Goal: Information Seeking & Learning: Learn about a topic

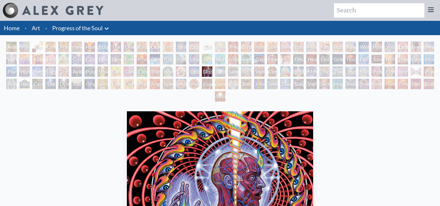
click at [89, 57] on div "Cosmic Artist" at bounding box center [89, 59] width 10 height 10
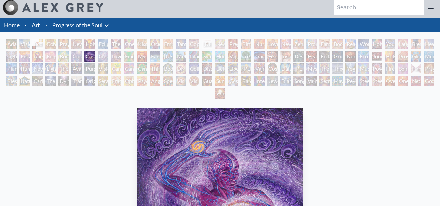
scroll to position [17, 0]
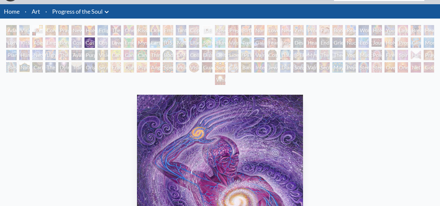
click at [128, 43] on div "Emerald Grail" at bounding box center [129, 42] width 10 height 10
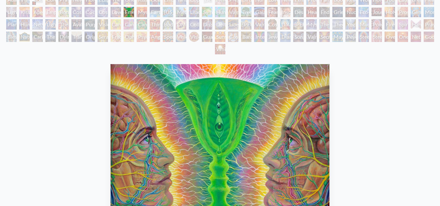
scroll to position [47, 0]
click at [139, 12] on div "Mysteriosa 2" at bounding box center [142, 12] width 10 height 10
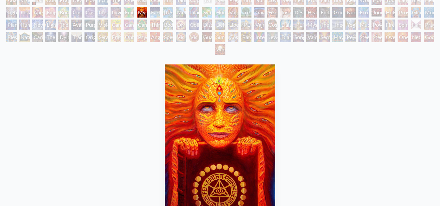
click at [153, 14] on div "Earth Energies" at bounding box center [155, 12] width 10 height 10
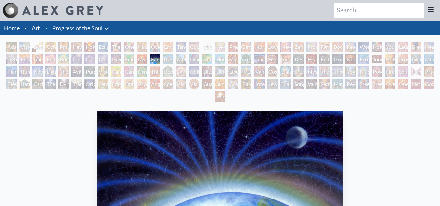
click at [156, 59] on div "Earth Energies" at bounding box center [155, 59] width 10 height 10
click at [170, 58] on div "[US_STATE] Song" at bounding box center [168, 59] width 10 height 10
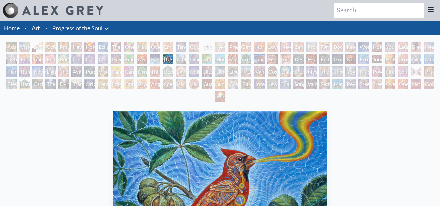
click at [220, 115] on img "46 / 133" at bounding box center [220, 193] width 214 height 165
click at [178, 57] on div "Metamorphosis" at bounding box center [181, 59] width 10 height 10
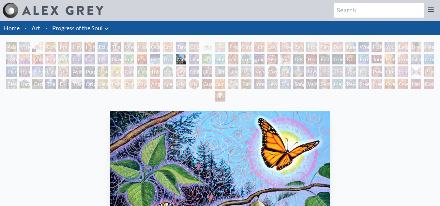
click at [225, 109] on div "Metamorphosis 2005, acrylic on wood, 16 x 12 in." at bounding box center [220, 209] width 225 height 200
click at [192, 58] on div "Lilacs" at bounding box center [194, 59] width 10 height 10
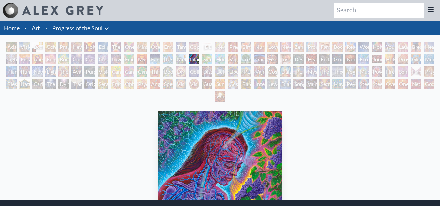
click at [218, 112] on img "48 / 133" at bounding box center [220, 193] width 124 height 165
click at [212, 57] on div "Symbiosis: Gall Wasp & Oak Tree" at bounding box center [207, 59] width 10 height 10
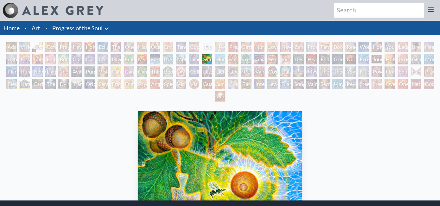
click at [287, 74] on div "Dalai Lama" at bounding box center [285, 72] width 10 height 10
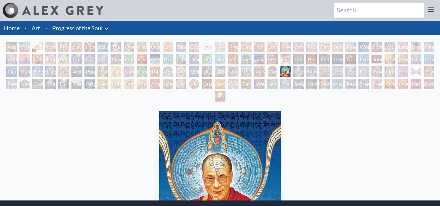
click at [241, 69] on div "[PERSON_NAME]" at bounding box center [246, 72] width 10 height 10
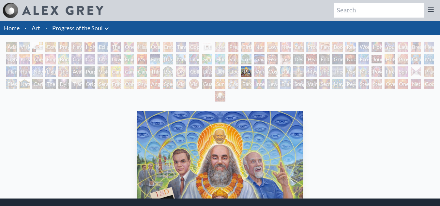
click at [217, 78] on div "[PERSON_NAME] & Eve Visionary Origin of Language Body, Mind, Spirit Contemplati…" at bounding box center [220, 73] width 440 height 62
click at [207, 72] on div "Dissectional Art for Tool's Lateralus CD" at bounding box center [207, 72] width 10 height 10
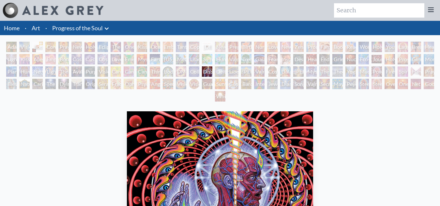
click at [158, 66] on div "[PERSON_NAME] & Eve Visionary Origin of Language Body, Mind, Spirit Contemplati…" at bounding box center [220, 73] width 440 height 62
click at [160, 72] on div "Third Eye Tears of Joy" at bounding box center [155, 72] width 10 height 10
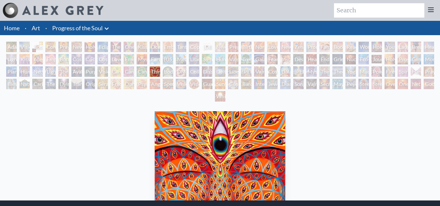
click at [223, 90] on div "[PERSON_NAME] & Eve Visionary Origin of Language Body, Mind, Spirit Contemplati…" at bounding box center [220, 73] width 440 height 62
click at [160, 70] on div "Third Eye Tears of Joy" at bounding box center [155, 72] width 10 height 10
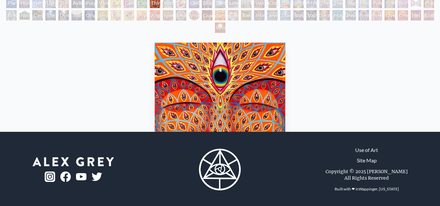
scroll to position [69, 0]
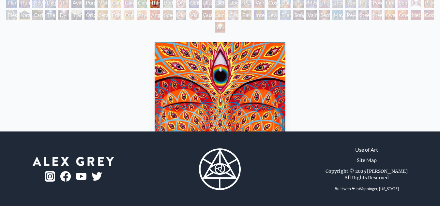
click at [217, 43] on img "78 / 133" at bounding box center [220, 124] width 131 height 165
click at [155, 5] on div "Third Eye Tears of Joy" at bounding box center [155, 2] width 10 height 10
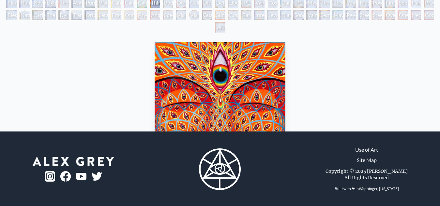
click at [155, 5] on div "Third Eye Tears of Joy" at bounding box center [155, 2] width 10 height 10
click at [155, 14] on div "Angel Skin" at bounding box center [155, 15] width 10 height 10
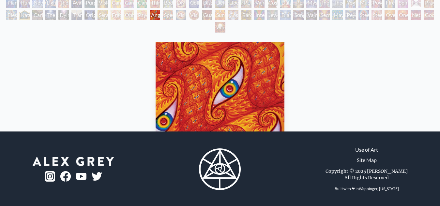
click at [130, 18] on div "Ophanic Eyelash" at bounding box center [129, 15] width 10 height 10
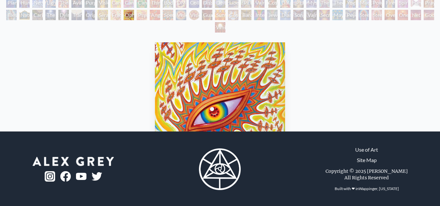
click at [114, 16] on div "Fractal Eyes" at bounding box center [116, 15] width 10 height 10
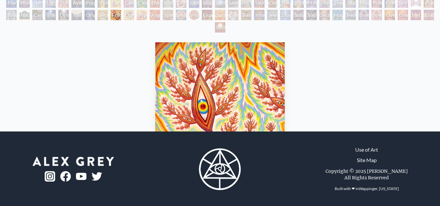
click at [101, 14] on div "Seraphic Transport Docking on the Third Eye" at bounding box center [102, 15] width 10 height 10
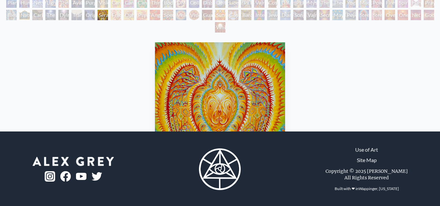
click at [82, 15] on div "Transfiguration" at bounding box center [76, 15] width 10 height 10
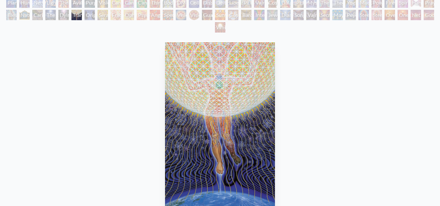
click at [62, 15] on div "Dying" at bounding box center [63, 15] width 10 height 10
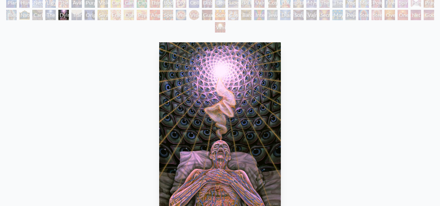
click at [81, 12] on div "Transfiguration" at bounding box center [76, 15] width 10 height 10
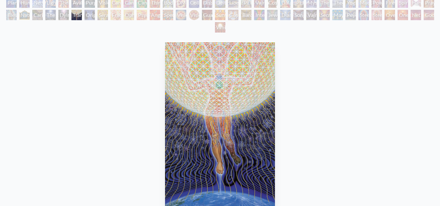
click at [50, 17] on div "The Soul Finds It's Way" at bounding box center [50, 15] width 10 height 10
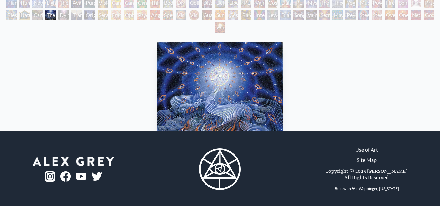
click at [26, 17] on div "Nature of Mind" at bounding box center [24, 15] width 10 height 10
click at [245, 6] on div "[PERSON_NAME]" at bounding box center [246, 2] width 10 height 10
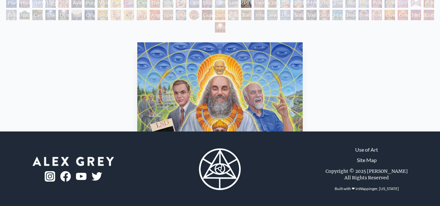
click at [247, 28] on div "[PERSON_NAME] & Eve Visionary Origin of Language Body, Mind, Spirit Contemplati…" at bounding box center [220, 4] width 440 height 62
click at [227, 25] on div "[PERSON_NAME] & Eve Visionary Origin of Language Body, Mind, Spirit Contemplati…" at bounding box center [220, 4] width 440 height 62
click at [218, 26] on div "White Light" at bounding box center [220, 27] width 10 height 10
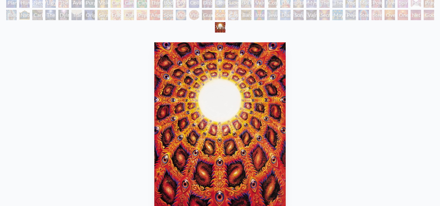
click at [274, 15] on div "Jewel Being" at bounding box center [272, 15] width 10 height 10
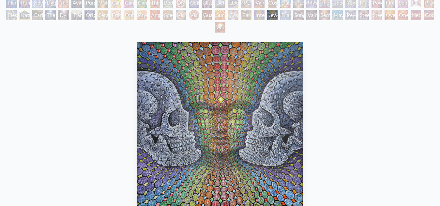
click at [290, 12] on div "Diamond Being" at bounding box center [285, 15] width 10 height 10
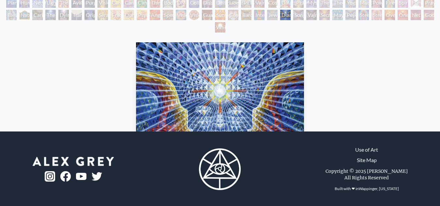
click at [330, 14] on div "Secret Writing Being" at bounding box center [324, 15] width 10 height 10
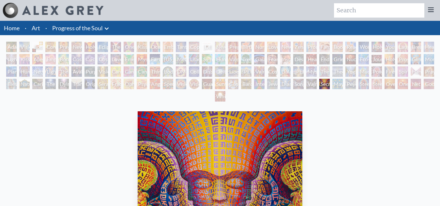
click at [270, 70] on div "Cosmic [DEMOGRAPHIC_DATA]" at bounding box center [272, 72] width 10 height 10
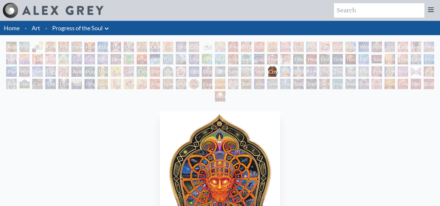
click at [298, 59] on div "Despair" at bounding box center [298, 59] width 10 height 10
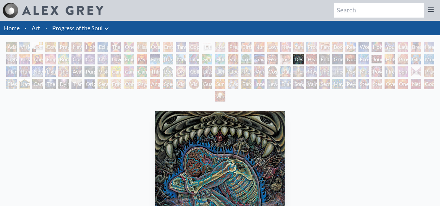
click at [189, 69] on div "Collective Vision" at bounding box center [194, 72] width 10 height 10
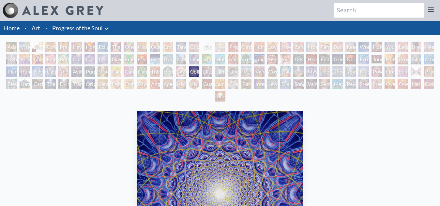
click at [156, 58] on div "Earth Energies" at bounding box center [155, 59] width 10 height 10
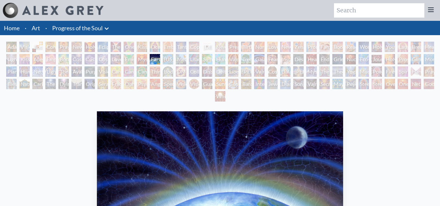
click at [160, 47] on div "Ocean of Love Bliss" at bounding box center [155, 47] width 10 height 10
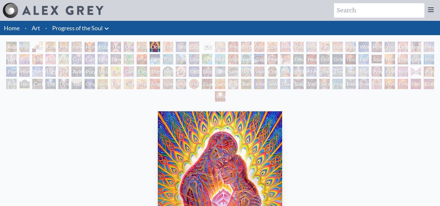
click at [199, 46] on div "Copulating" at bounding box center [194, 47] width 10 height 10
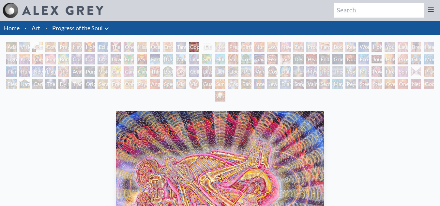
click at [282, 60] on div "Insomnia" at bounding box center [285, 59] width 10 height 10
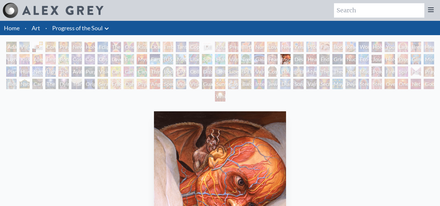
click at [286, 46] on div "New Family" at bounding box center [285, 47] width 10 height 10
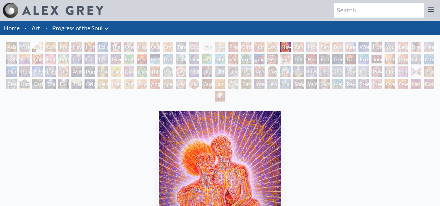
click at [364, 53] on div "[PERSON_NAME] & Eve Visionary Origin of Language Body, Mind, Spirit Contemplati…" at bounding box center [220, 73] width 440 height 62
click at [358, 55] on div "Eco-Atlas" at bounding box center [363, 59] width 10 height 10
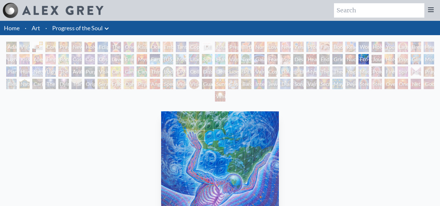
click at [169, 83] on div "Spectral Lotus" at bounding box center [168, 84] width 10 height 10
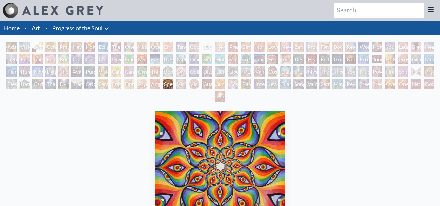
scroll to position [65, 0]
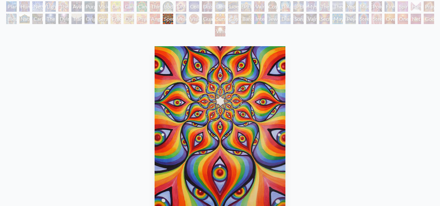
click at [153, 19] on div "Angel Skin" at bounding box center [155, 19] width 10 height 10
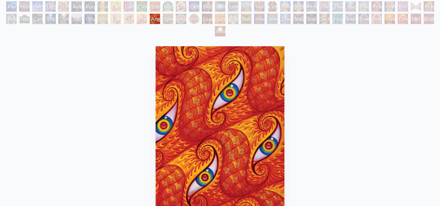
click at [138, 21] on div "Psychomicrograph of a Fractal Paisley Cherub Feather Tip" at bounding box center [142, 19] width 10 height 10
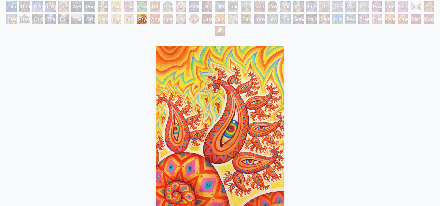
click at [147, 19] on div "Psychomicrograph of a Fractal Paisley Cherub Feather Tip" at bounding box center [142, 19] width 10 height 10
click at [97, 17] on div "[PERSON_NAME] & Eve Visionary Origin of Language Body, Mind, Spirit Contemplati…" at bounding box center [220, 8] width 440 height 62
click at [101, 17] on div "Seraphic Transport Docking on the Third Eye" at bounding box center [102, 19] width 10 height 10
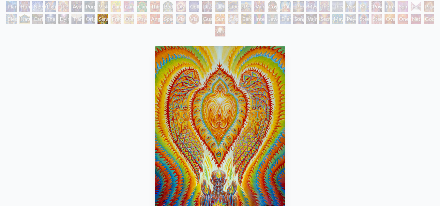
click at [82, 21] on div "Transfiguration" at bounding box center [76, 19] width 10 height 10
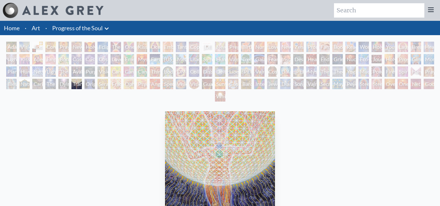
click at [246, 86] on div "Bardo Being" at bounding box center [246, 84] width 10 height 10
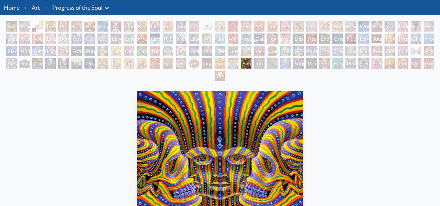
scroll to position [20, 0]
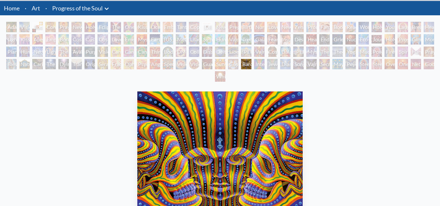
click at [229, 67] on div "Cosmic Elf" at bounding box center [233, 64] width 10 height 10
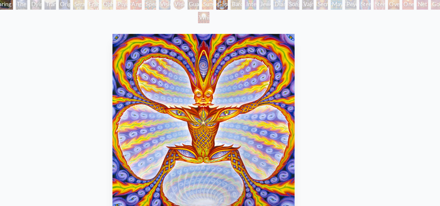
scroll to position [80, 0]
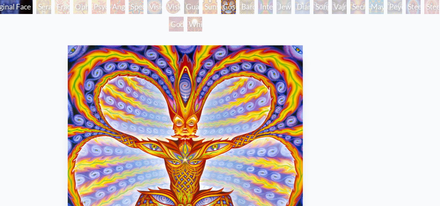
click at [258, 7] on div "Bardo Being" at bounding box center [263, 4] width 10 height 10
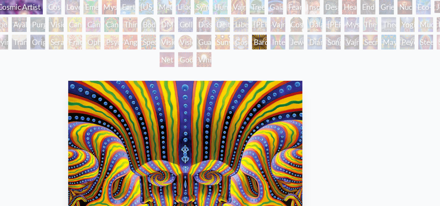
scroll to position [11, 0]
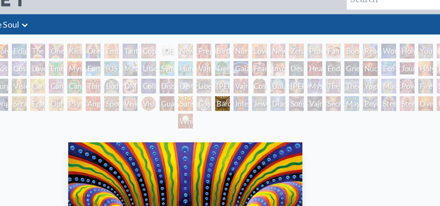
click at [258, 52] on div "Gaia" at bounding box center [259, 48] width 10 height 10
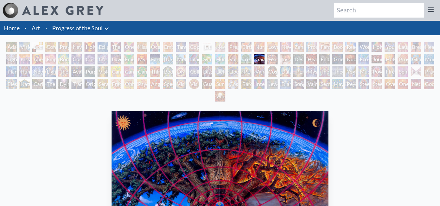
click at [274, 58] on div "Fear" at bounding box center [272, 59] width 10 height 10
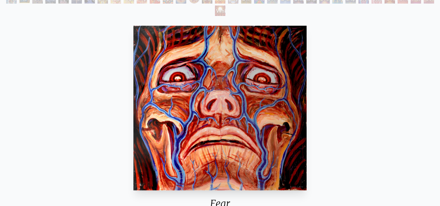
scroll to position [85, 0]
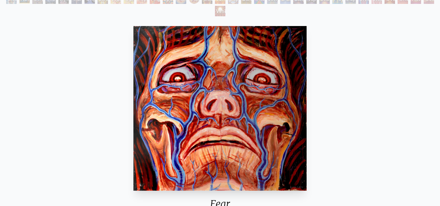
click at [327, 115] on div "Fear 2006, acrylic on canvas, 96 x 96 in. Visit the CoSM Shop" at bounding box center [219, 146] width 429 height 246
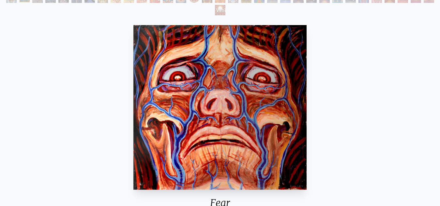
scroll to position [86, 0]
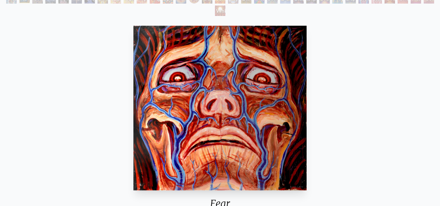
click at [247, 82] on img "54 / 133" at bounding box center [219, 108] width 173 height 165
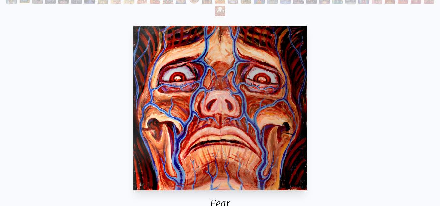
click at [247, 82] on img "54 / 133" at bounding box center [219, 108] width 173 height 165
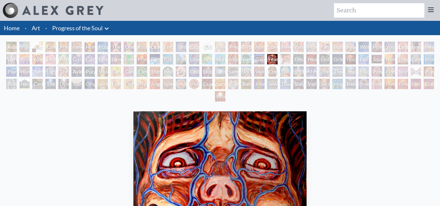
click at [81, 65] on div "[PERSON_NAME] & Eve Visionary Origin of Language Body, Mind, Spirit Contemplati…" at bounding box center [220, 73] width 440 height 62
click at [56, 57] on div "Empowerment" at bounding box center [50, 59] width 10 height 10
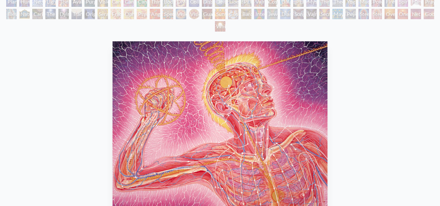
scroll to position [21, 0]
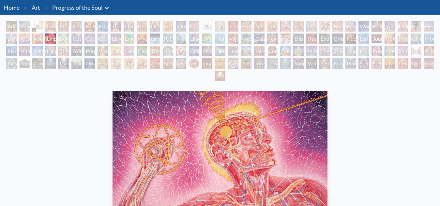
click at [60, 40] on div "Bond" at bounding box center [63, 39] width 10 height 10
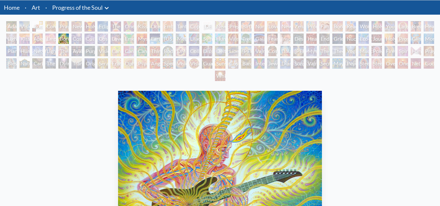
click at [271, 39] on div "Fear" at bounding box center [272, 39] width 10 height 10
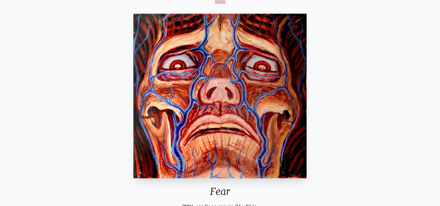
scroll to position [97, 0]
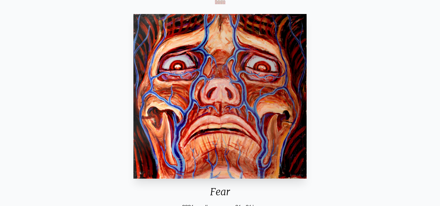
click at [269, 93] on img "54 / 133" at bounding box center [219, 96] width 173 height 165
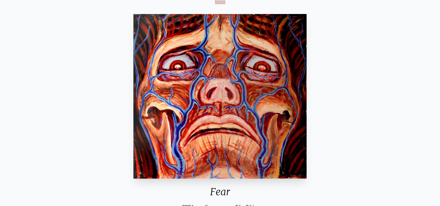
click at [269, 93] on img "54 / 133" at bounding box center [219, 96] width 173 height 165
click at [273, 87] on img "54 / 133" at bounding box center [219, 96] width 173 height 165
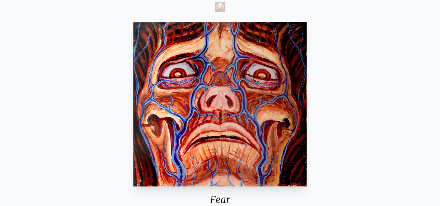
scroll to position [88, 0]
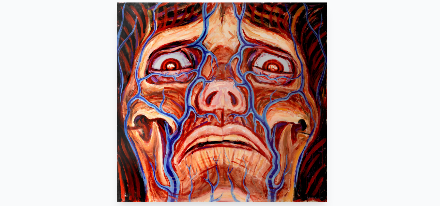
click at [210, 166] on img "54 / 133" at bounding box center [219, 105] width 173 height 165
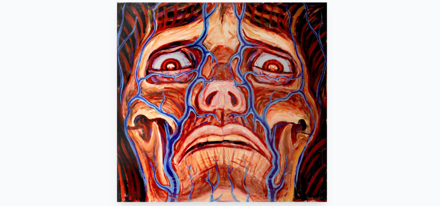
click at [210, 166] on img "54 / 133" at bounding box center [219, 105] width 173 height 165
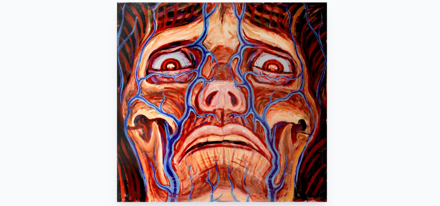
click at [210, 166] on img "54 / 133" at bounding box center [219, 105] width 173 height 165
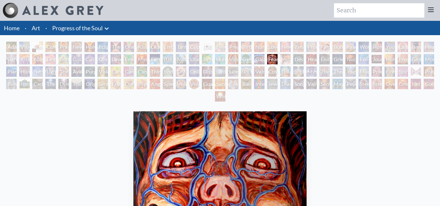
scroll to position [0, 0]
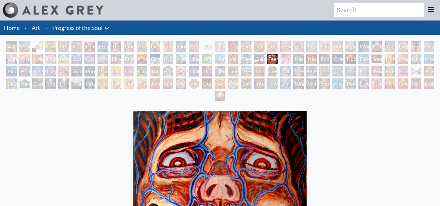
click at [260, 31] on div "Home · Art · Progress of the Soul Anatomical Drawings" at bounding box center [220, 28] width 440 height 14
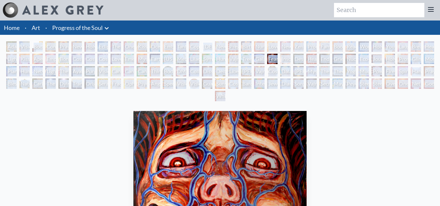
drag, startPoint x: 260, startPoint y: 31, endPoint x: 318, endPoint y: 107, distance: 95.7
click at [260, 31] on div "Home · Art · Progress of the Soul Anatomical Drawings" at bounding box center [220, 28] width 440 height 14
click at [299, 95] on div "[PERSON_NAME] & Eve Visionary Origin of Language Body, Mind, Spirit Contemplati…" at bounding box center [220, 72] width 440 height 62
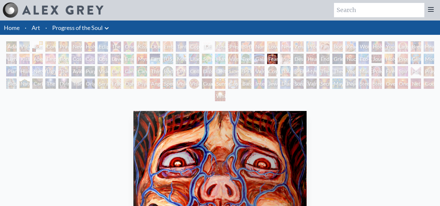
click at [299, 95] on div "[PERSON_NAME] & Eve Visionary Origin of Language Body, Mind, Spirit Contemplati…" at bounding box center [220, 72] width 440 height 62
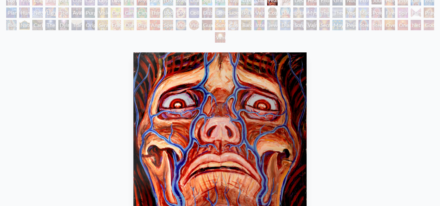
scroll to position [0, 0]
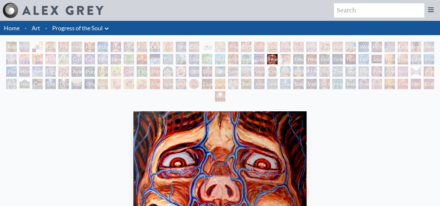
click at [281, 54] on div "[PERSON_NAME] & Eve Visionary Origin of Language Body, Mind, Spirit Contemplati…" at bounding box center [220, 73] width 440 height 62
click at [283, 58] on div "Insomnia" at bounding box center [285, 59] width 10 height 10
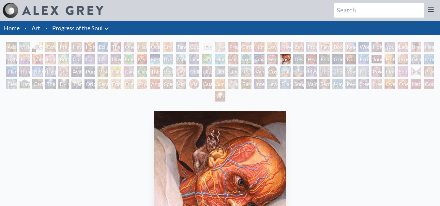
click at [307, 58] on div "[PERSON_NAME] & Eve Visionary Origin of Language Body, Mind, Spirit Contemplati…" at bounding box center [220, 73] width 440 height 62
click at [307, 58] on div "Headache" at bounding box center [311, 59] width 10 height 10
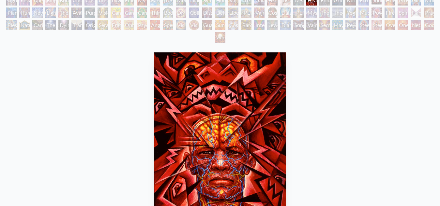
scroll to position [58, 0]
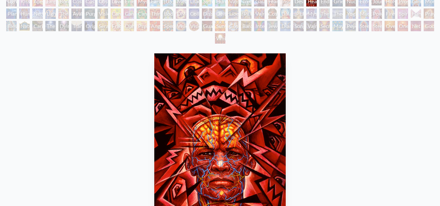
click at [323, 3] on div "Endarkenment" at bounding box center [324, 1] width 10 height 10
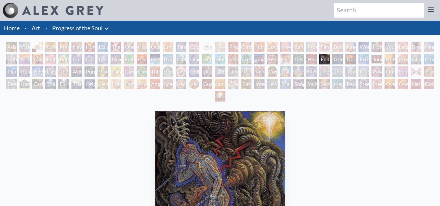
click at [337, 57] on div "Grieving" at bounding box center [337, 59] width 10 height 10
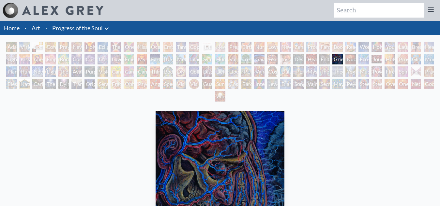
click at [346, 54] on div "Nuclear Crucifixion" at bounding box center [350, 59] width 10 height 10
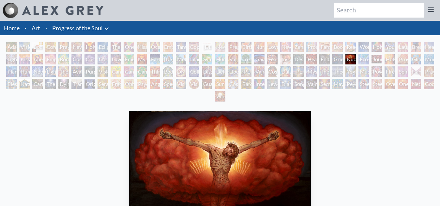
click at [356, 57] on div "Nuclear Crucifixion" at bounding box center [350, 59] width 10 height 10
click at [402, 59] on div "Prostration" at bounding box center [402, 59] width 10 height 10
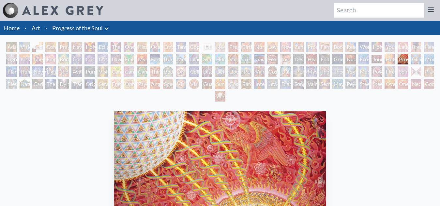
click at [356, 61] on div "Nuclear Crucifixion" at bounding box center [350, 59] width 10 height 10
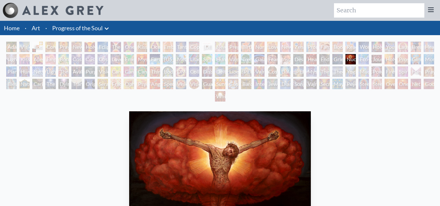
click at [361, 58] on div "Eco-Atlas" at bounding box center [363, 59] width 10 height 10
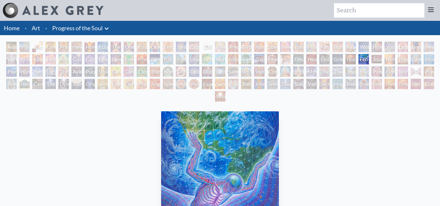
click at [356, 60] on div "Nuclear Crucifixion" at bounding box center [350, 59] width 10 height 10
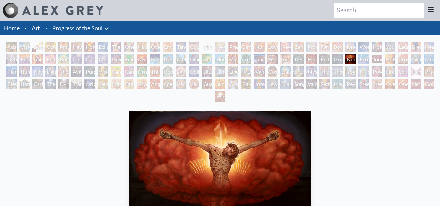
click at [394, 61] on div "Holy Fire" at bounding box center [389, 59] width 10 height 10
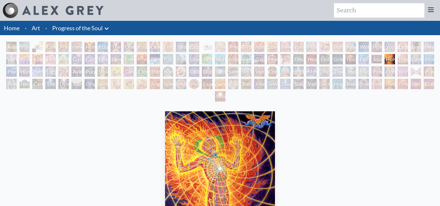
click at [347, 63] on div "Nuclear Crucifixion" at bounding box center [350, 59] width 10 height 10
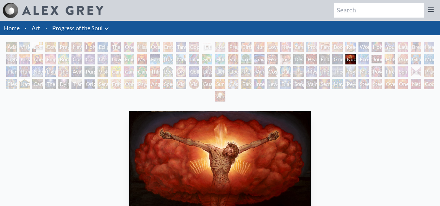
click at [403, 57] on div "Prostration" at bounding box center [402, 59] width 10 height 10
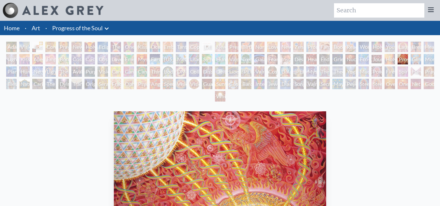
click at [391, 61] on div "Holy Fire" at bounding box center [389, 59] width 10 height 10
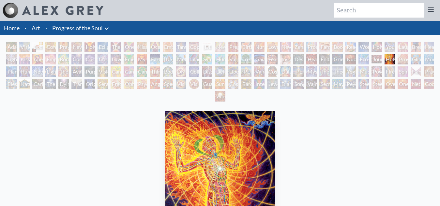
click at [356, 59] on div "Nuclear Crucifixion" at bounding box center [350, 59] width 10 height 10
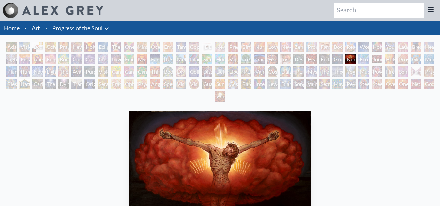
click at [401, 55] on div "Prostration" at bounding box center [402, 59] width 10 height 10
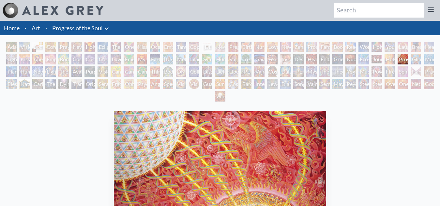
click at [386, 58] on div "Holy Fire" at bounding box center [389, 59] width 10 height 10
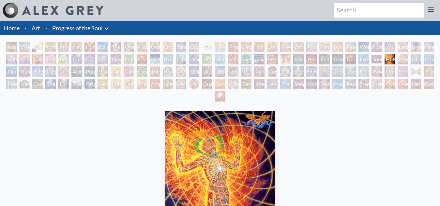
click at [272, 60] on div "Fear" at bounding box center [272, 59] width 10 height 10
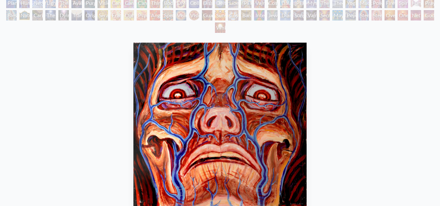
scroll to position [69, 0]
click at [197, 163] on img "54 / 133" at bounding box center [219, 124] width 173 height 165
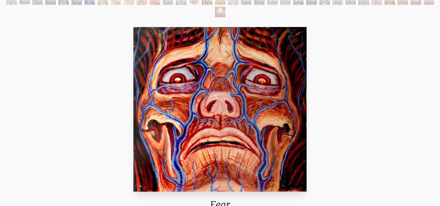
scroll to position [84, 0]
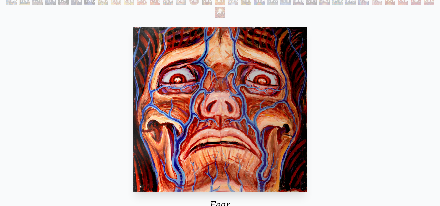
click at [197, 163] on img "54 / 133" at bounding box center [219, 109] width 173 height 165
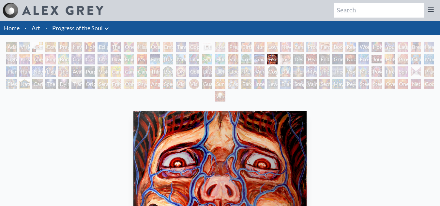
click at [285, 59] on div "Insomnia" at bounding box center [285, 59] width 10 height 10
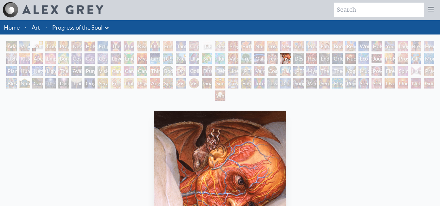
scroll to position [5, 0]
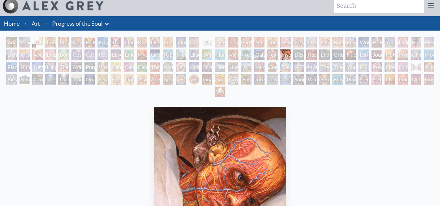
click at [293, 57] on div "Despair" at bounding box center [298, 55] width 10 height 10
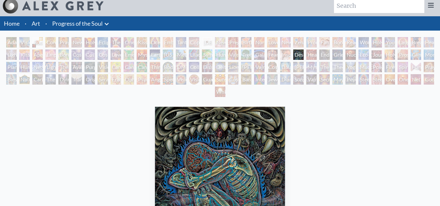
click at [282, 55] on div "Insomnia" at bounding box center [285, 55] width 10 height 10
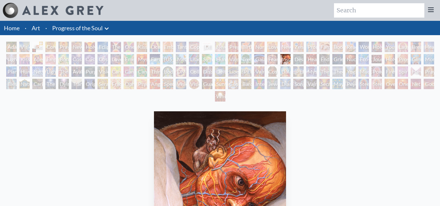
click at [295, 59] on div "Despair" at bounding box center [298, 59] width 10 height 10
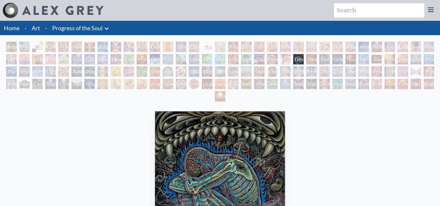
click at [312, 58] on div "Headache" at bounding box center [311, 59] width 10 height 10
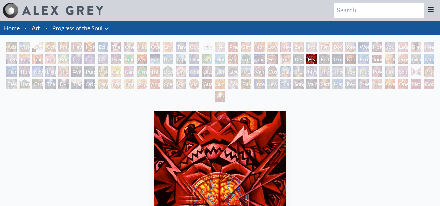
click at [336, 61] on div "Grieving" at bounding box center [337, 59] width 10 height 10
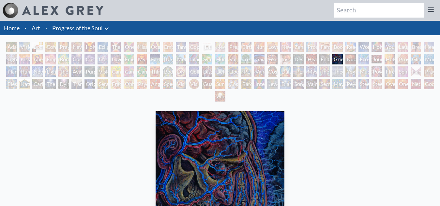
click at [315, 61] on div "Headache" at bounding box center [311, 59] width 10 height 10
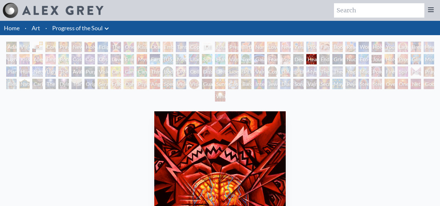
click at [330, 57] on div "Endarkenment" at bounding box center [324, 59] width 10 height 10
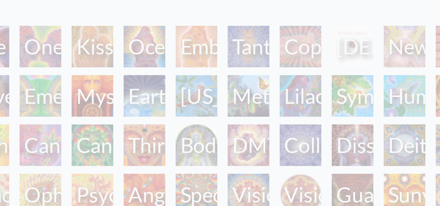
scroll to position [33, 0]
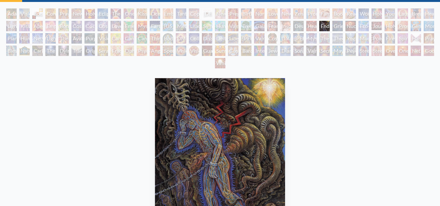
click at [251, 25] on div "Tree & Person" at bounding box center [246, 26] width 10 height 10
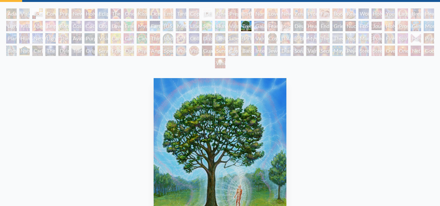
click at [297, 24] on div "Despair" at bounding box center [298, 26] width 10 height 10
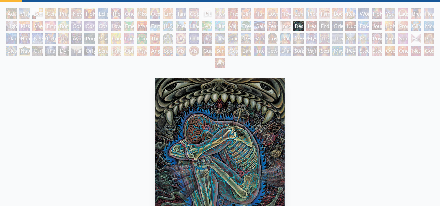
click at [285, 24] on div "Insomnia" at bounding box center [285, 26] width 10 height 10
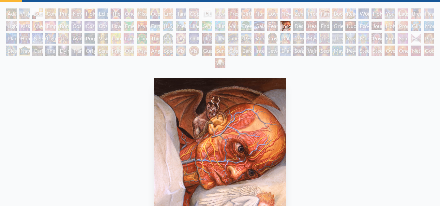
click at [267, 23] on div "Fear" at bounding box center [272, 26] width 10 height 10
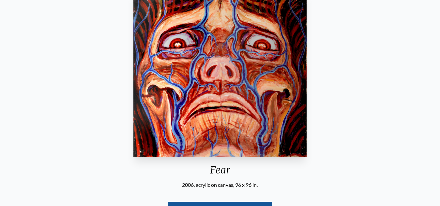
scroll to position [120, 0]
click at [246, 23] on img "54 / 133" at bounding box center [219, 74] width 173 height 165
click at [247, 30] on img "54 / 133" at bounding box center [219, 74] width 173 height 165
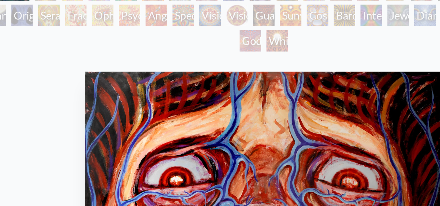
scroll to position [76, 0]
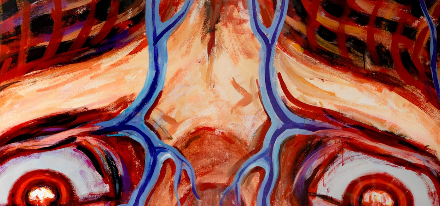
click at [195, 63] on img "54 / 133" at bounding box center [219, 117] width 173 height 165
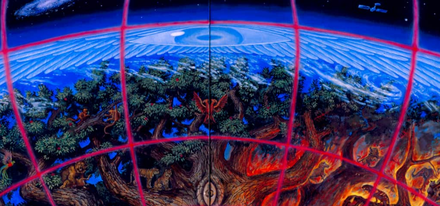
click at [200, 61] on img "53 / 133" at bounding box center [219, 117] width 217 height 165
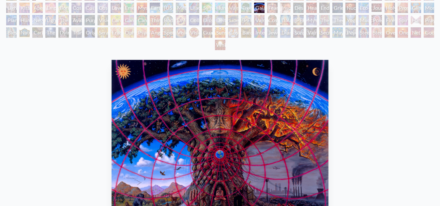
scroll to position [50, 0]
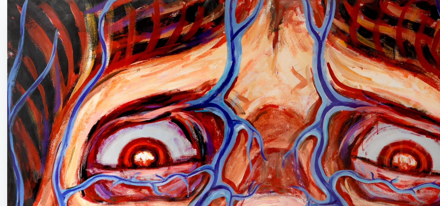
scroll to position [113, 0]
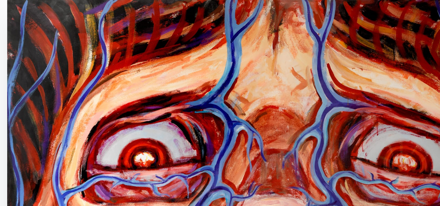
click at [193, 13] on img "54 / 133" at bounding box center [219, 81] width 173 height 165
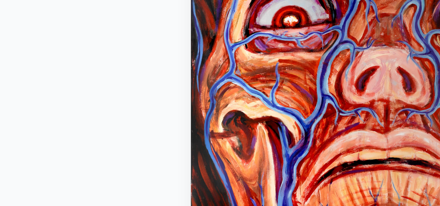
scroll to position [113, 0]
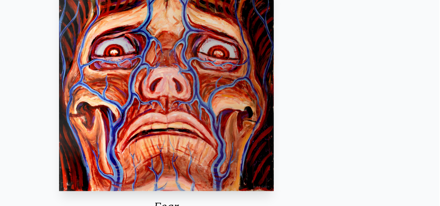
click at [328, 45] on div "Fear 2006, acrylic on canvas, 96 x 96 in. Visit the CoSM Shop" at bounding box center [219, 119] width 429 height 246
drag, startPoint x: 182, startPoint y: 63, endPoint x: 316, endPoint y: 38, distance: 135.8
click at [316, 38] on div "Fear 2006, acrylic on canvas, 96 x 96 in. Visit the CoSM Shop" at bounding box center [219, 119] width 429 height 246
click at [318, 43] on div "Fear 2006, acrylic on canvas, 96 x 96 in. Visit the CoSM Shop" at bounding box center [219, 119] width 429 height 246
